Goal: Book appointment/travel/reservation

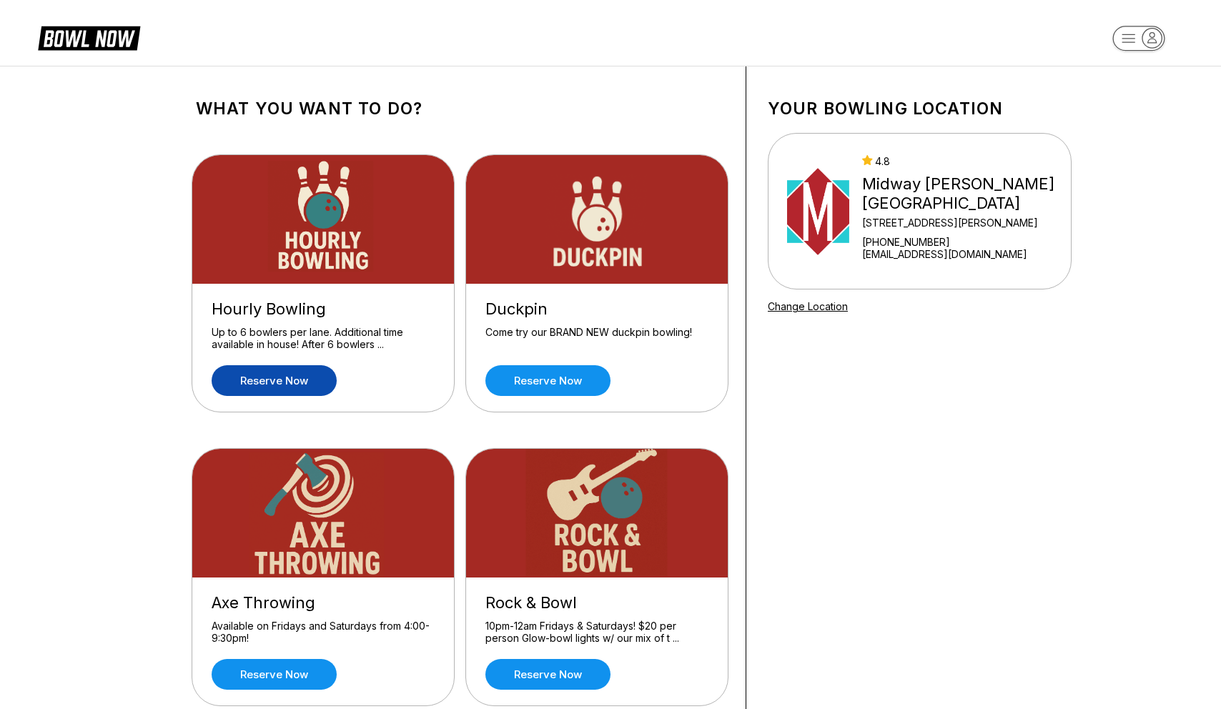
click at [282, 383] on link "Reserve now" at bounding box center [274, 380] width 125 height 31
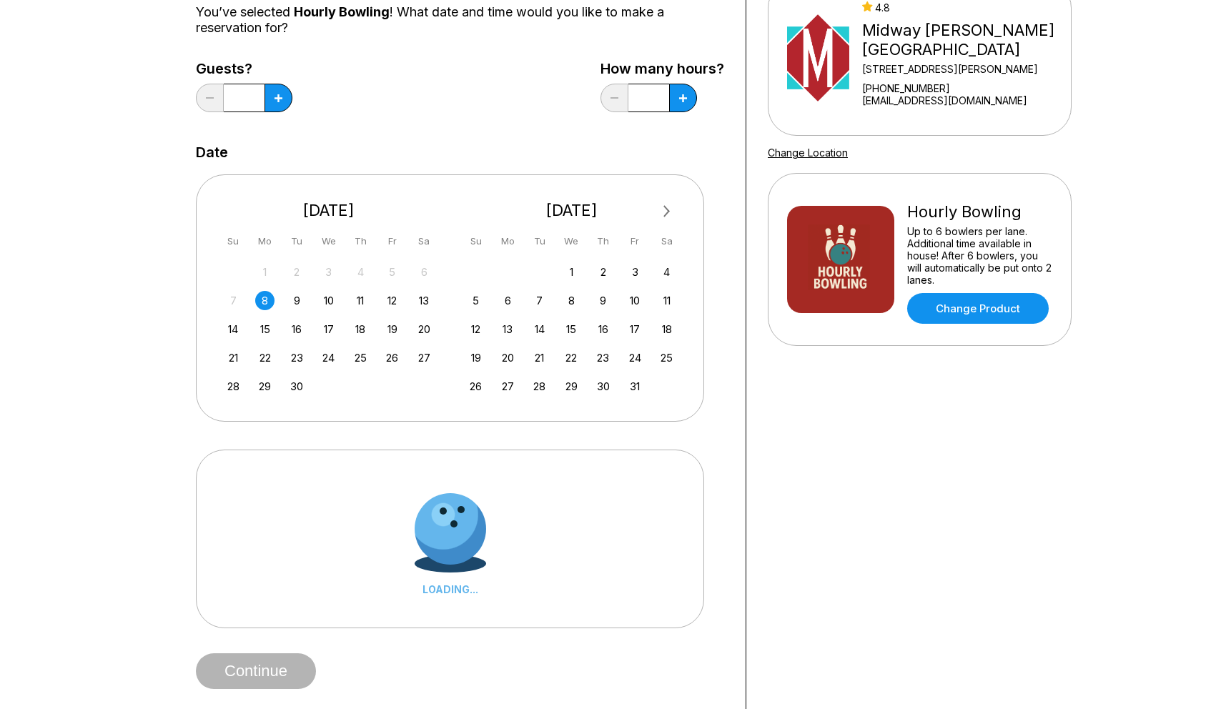
scroll to position [184, 0]
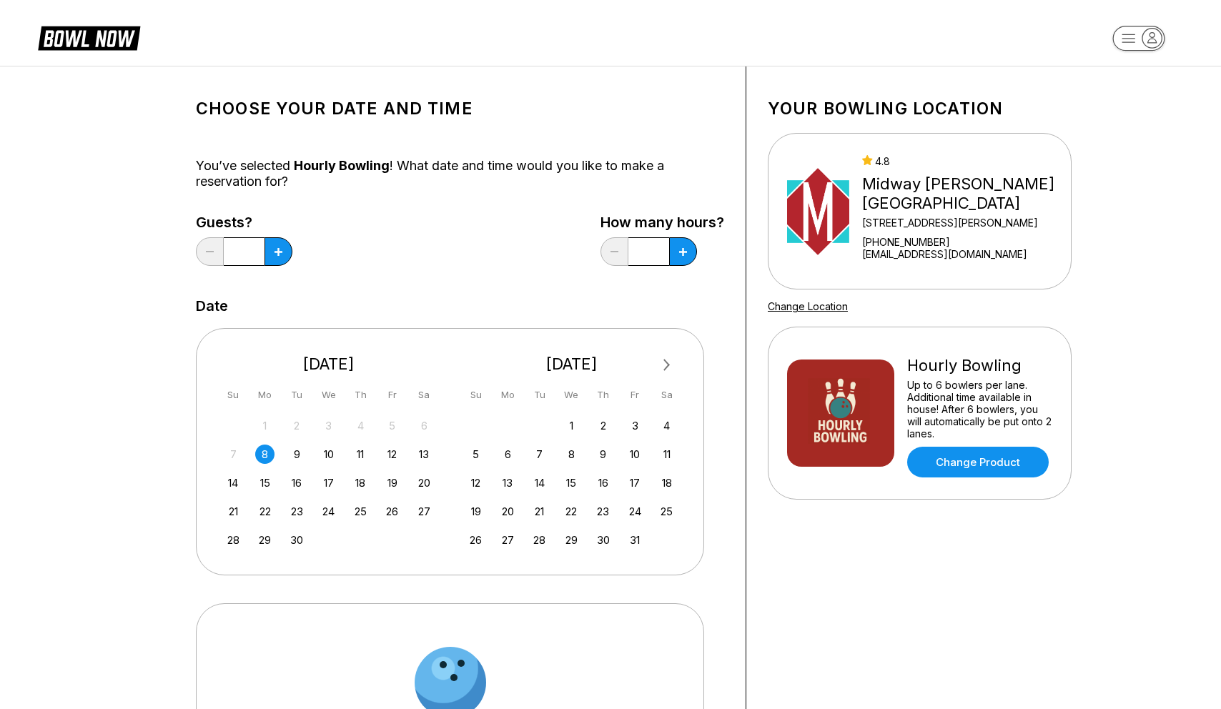
click at [297, 442] on div "7 8 9 10 11 12 13" at bounding box center [329, 452] width 214 height 21
click at [297, 453] on div "9" at bounding box center [296, 454] width 19 height 19
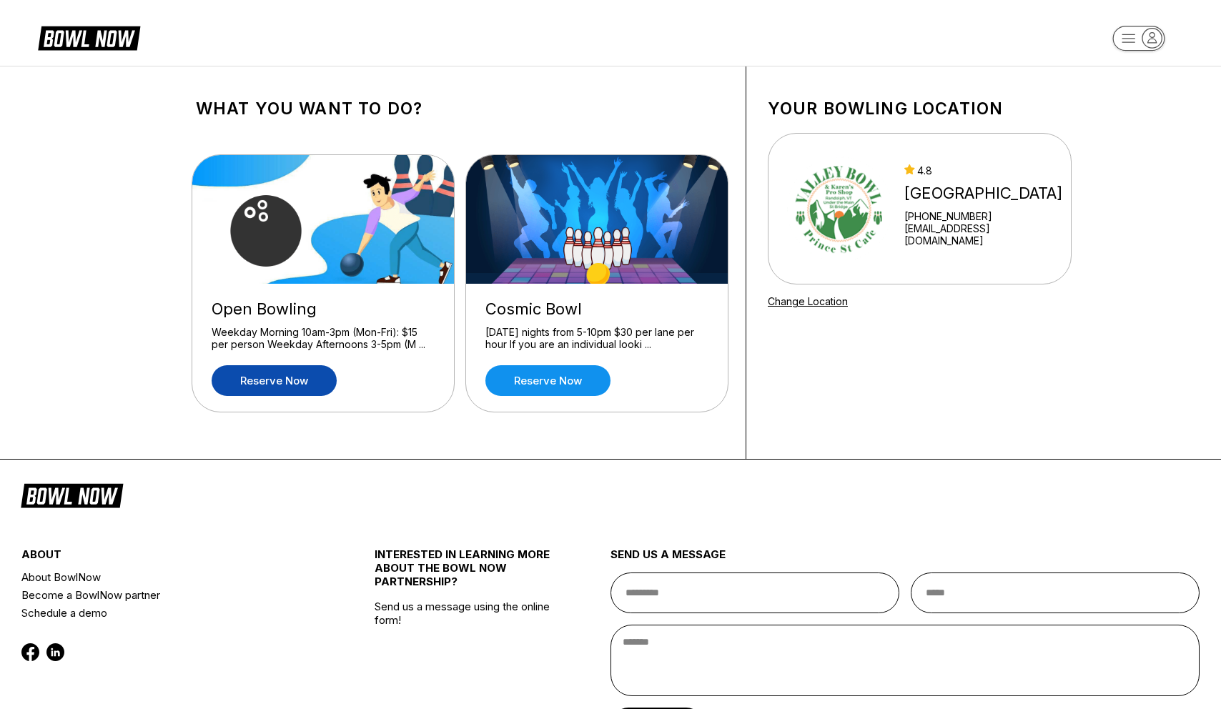
click at [297, 377] on link "Reserve now" at bounding box center [274, 380] width 125 height 31
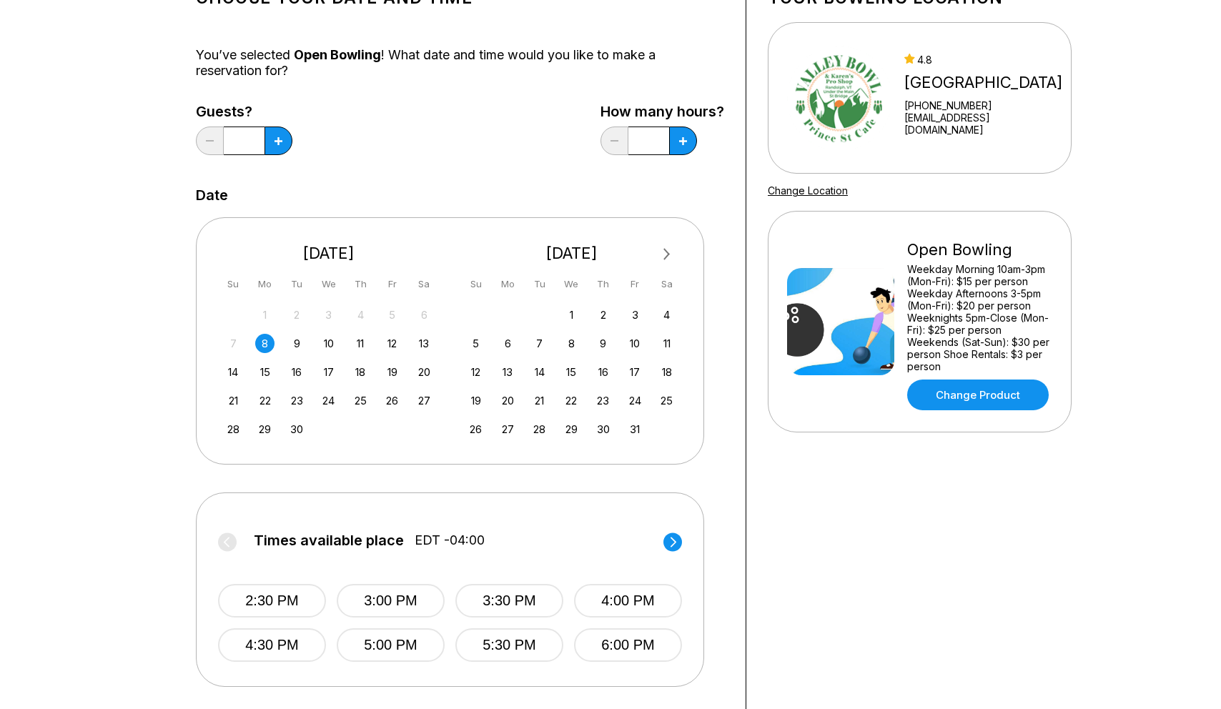
scroll to position [164, 0]
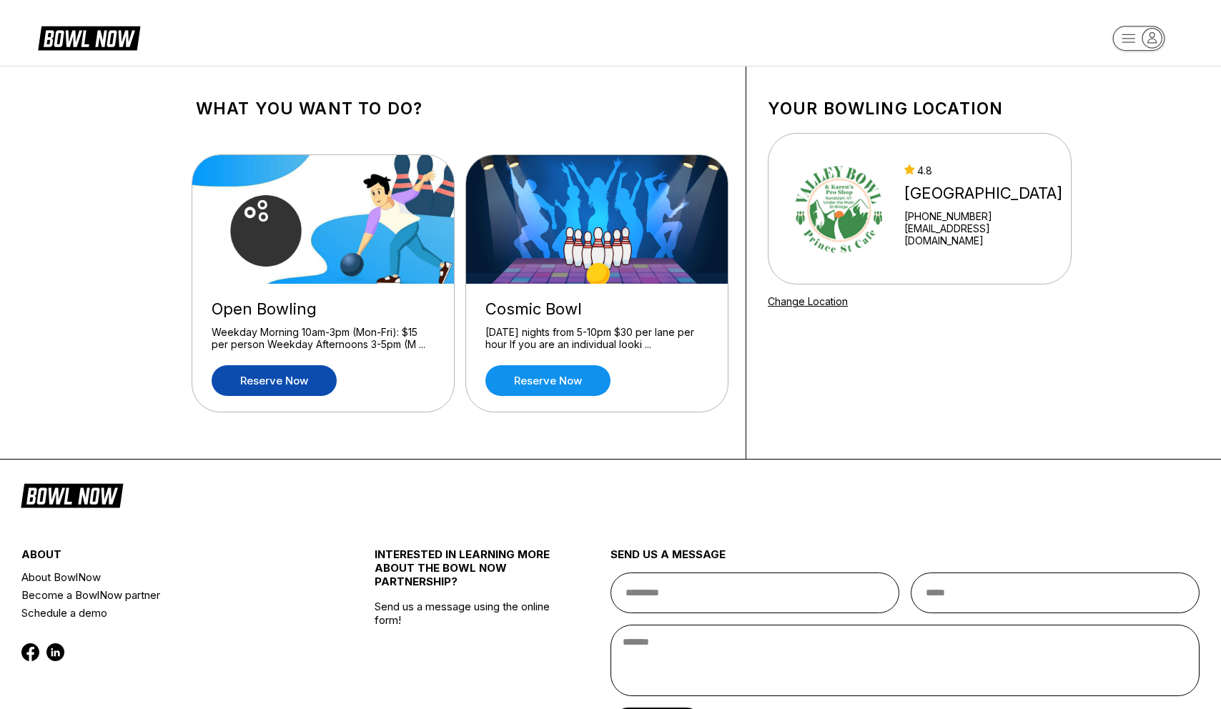
click at [280, 374] on link "Reserve now" at bounding box center [274, 380] width 125 height 31
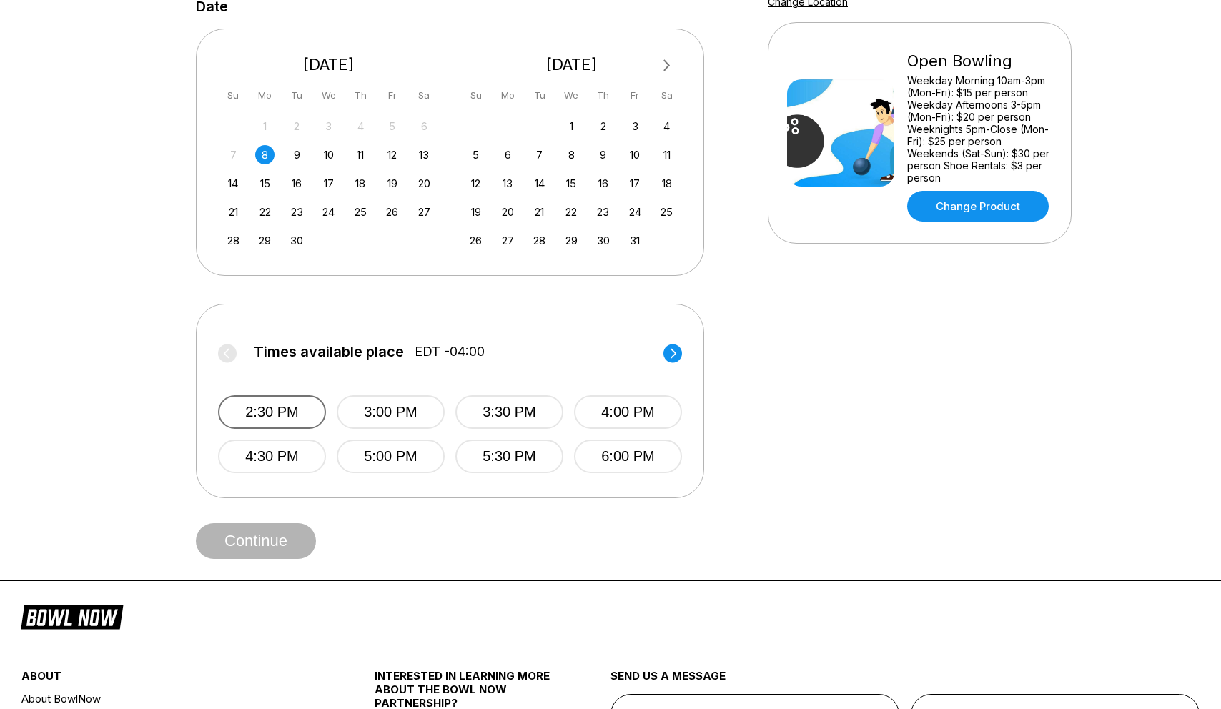
scroll to position [516, 0]
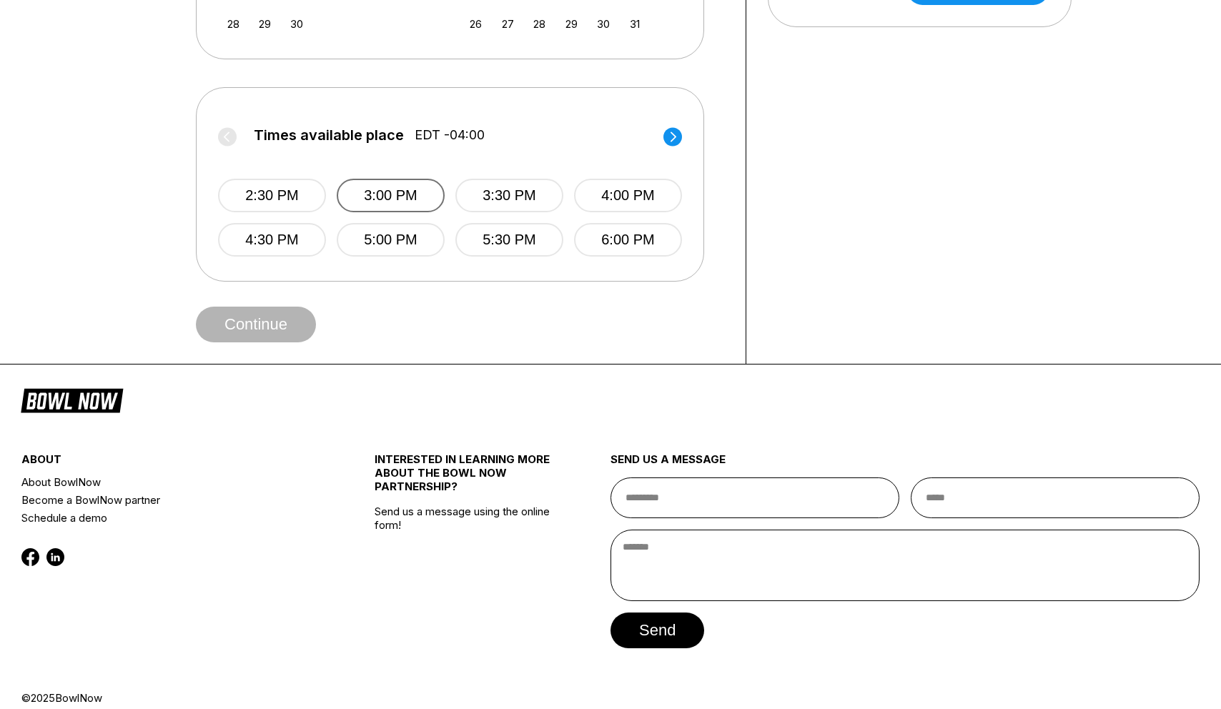
click at [388, 203] on button "3:00 PM" at bounding box center [391, 196] width 108 height 34
click at [287, 322] on button "Continue" at bounding box center [256, 325] width 120 height 36
